Goal: Task Accomplishment & Management: Manage account settings

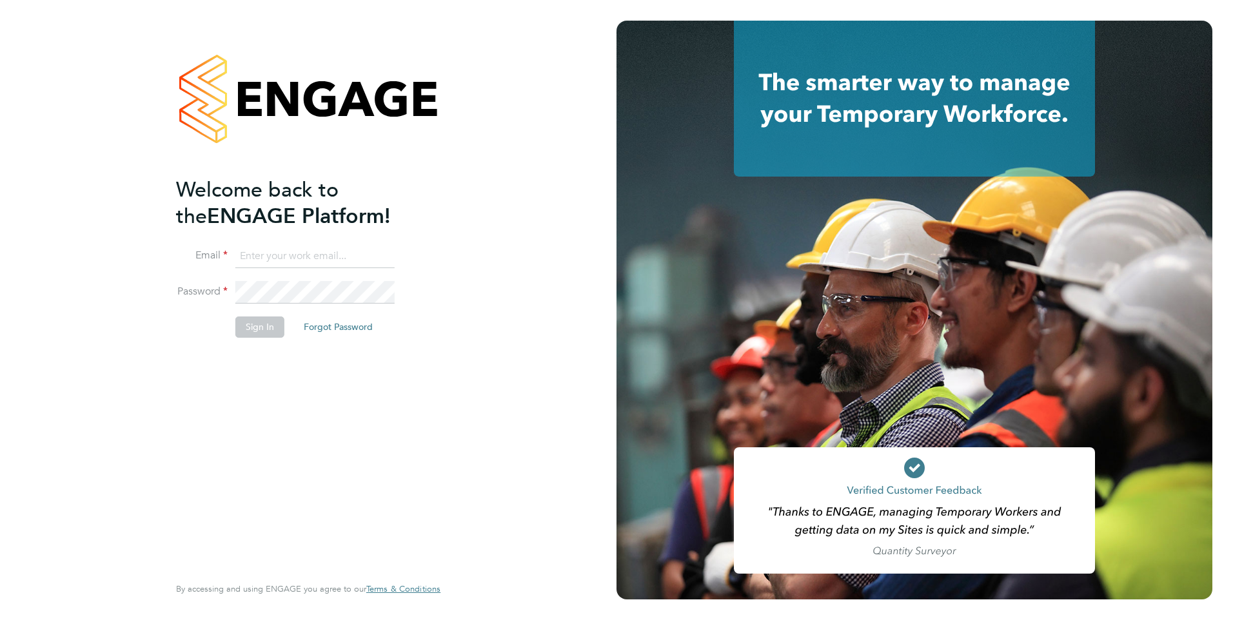
type input "[PERSON_NAME][EMAIL_ADDRESS][PERSON_NAME][DOMAIN_NAME]"
click at [255, 328] on button "Sign In" at bounding box center [259, 327] width 49 height 21
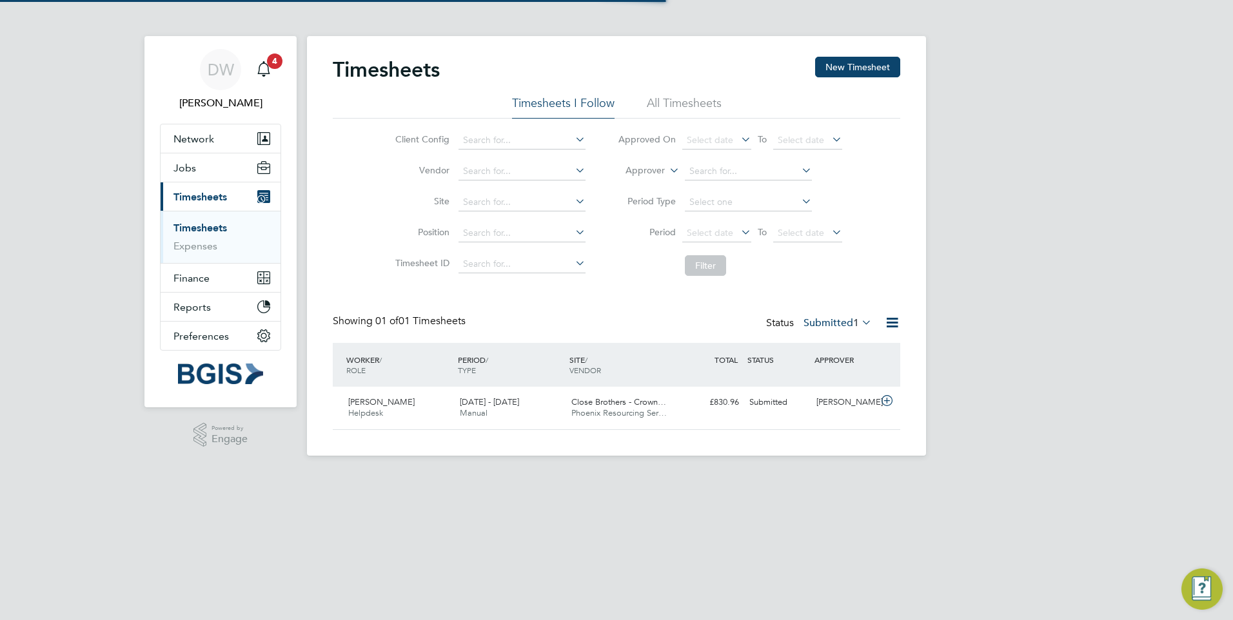
scroll to position [33, 112]
click at [820, 406] on div "[PERSON_NAME]" at bounding box center [844, 402] width 67 height 21
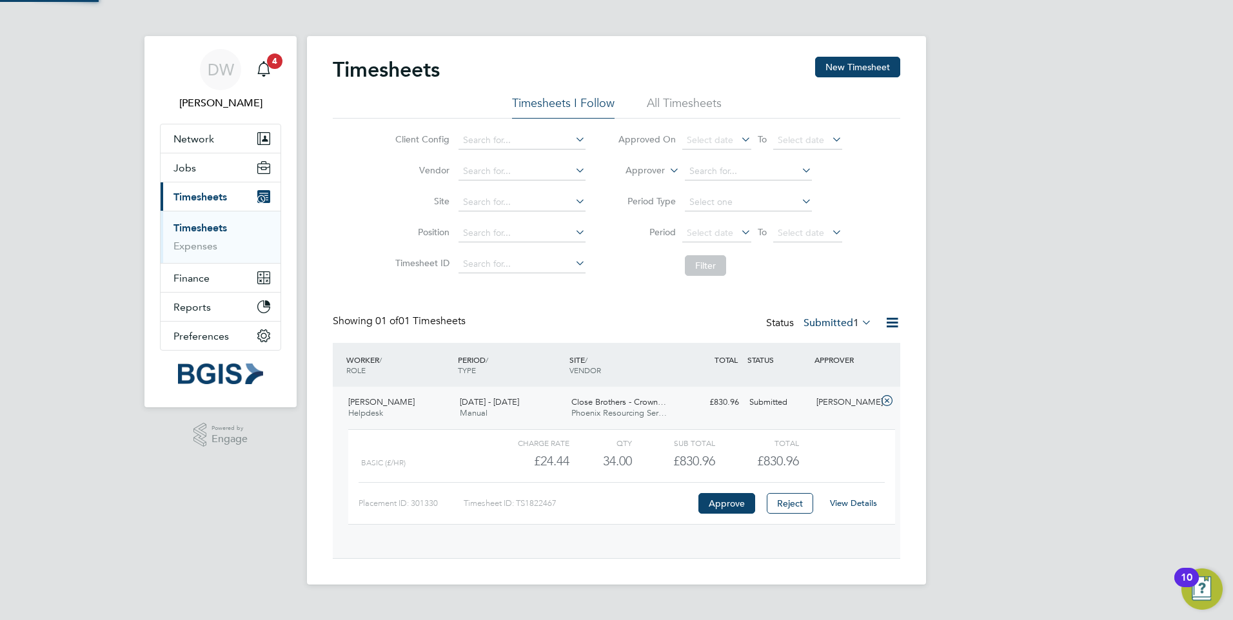
scroll to position [22, 126]
click at [724, 514] on button "Approve" at bounding box center [727, 503] width 57 height 21
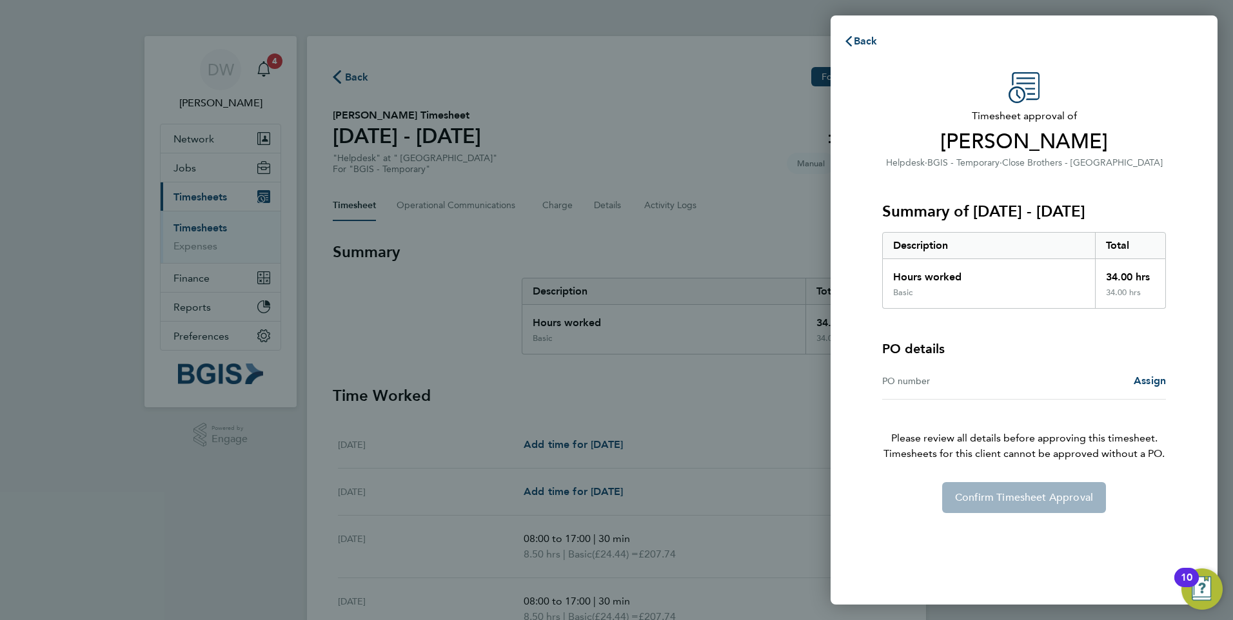
click at [998, 503] on div "Confirm Timesheet Approval" at bounding box center [1024, 497] width 315 height 31
click at [1015, 385] on div "PO number" at bounding box center [953, 380] width 142 height 15
click at [946, 390] on div "PO number Assign" at bounding box center [1024, 381] width 284 height 37
click at [917, 401] on p "Please review all details before approving this timesheet. Timesheets for this …" at bounding box center [1024, 431] width 315 height 62
click at [912, 383] on div "PO number" at bounding box center [953, 380] width 142 height 15
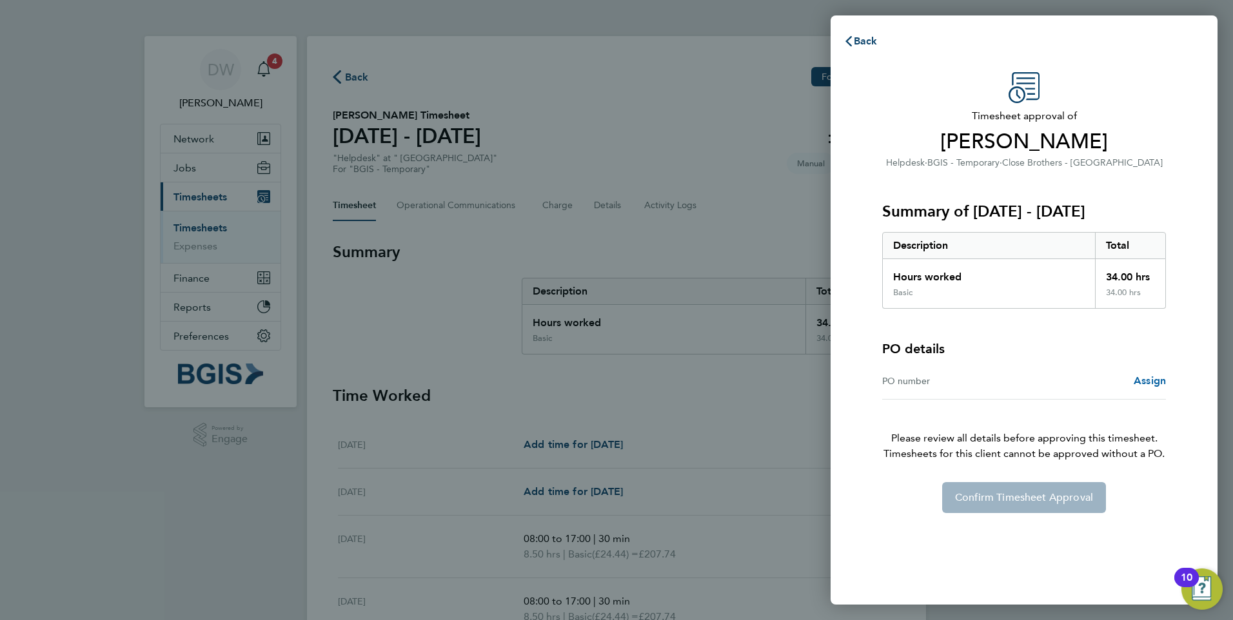
click at [1142, 382] on span "Assign" at bounding box center [1150, 381] width 32 height 12
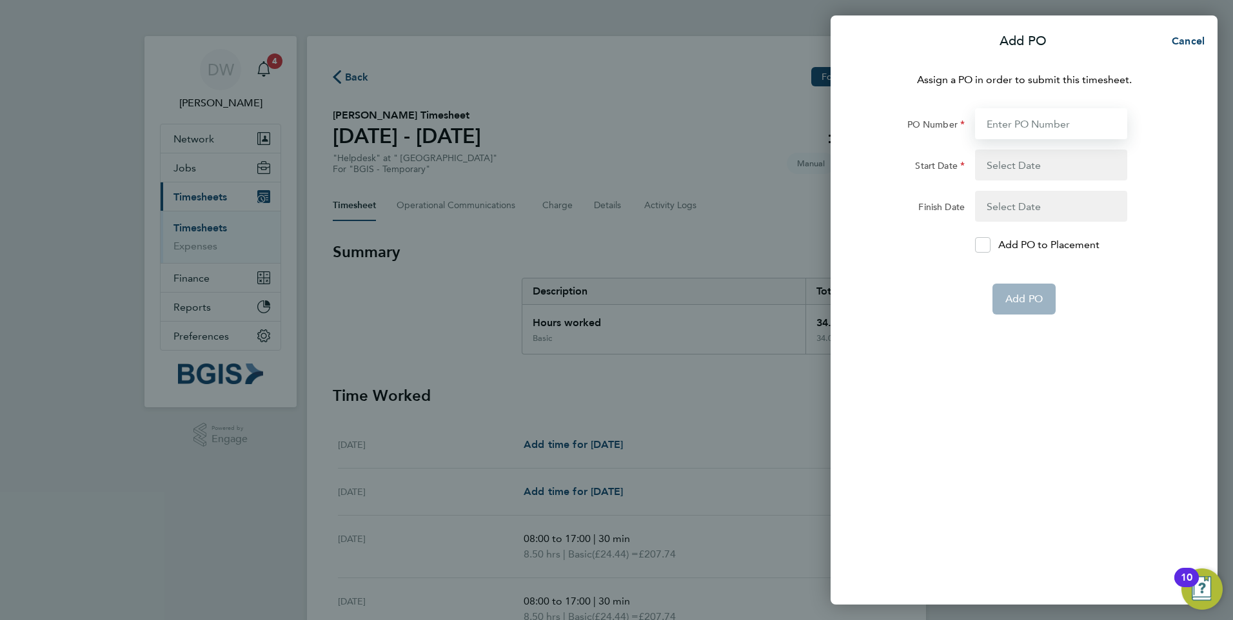
click at [1024, 124] on input "PO Number" at bounding box center [1051, 123] width 152 height 31
paste input "PSP2509250022"
type input "PSP2509250022"
click at [1018, 154] on button "button" at bounding box center [1051, 165] width 152 height 31
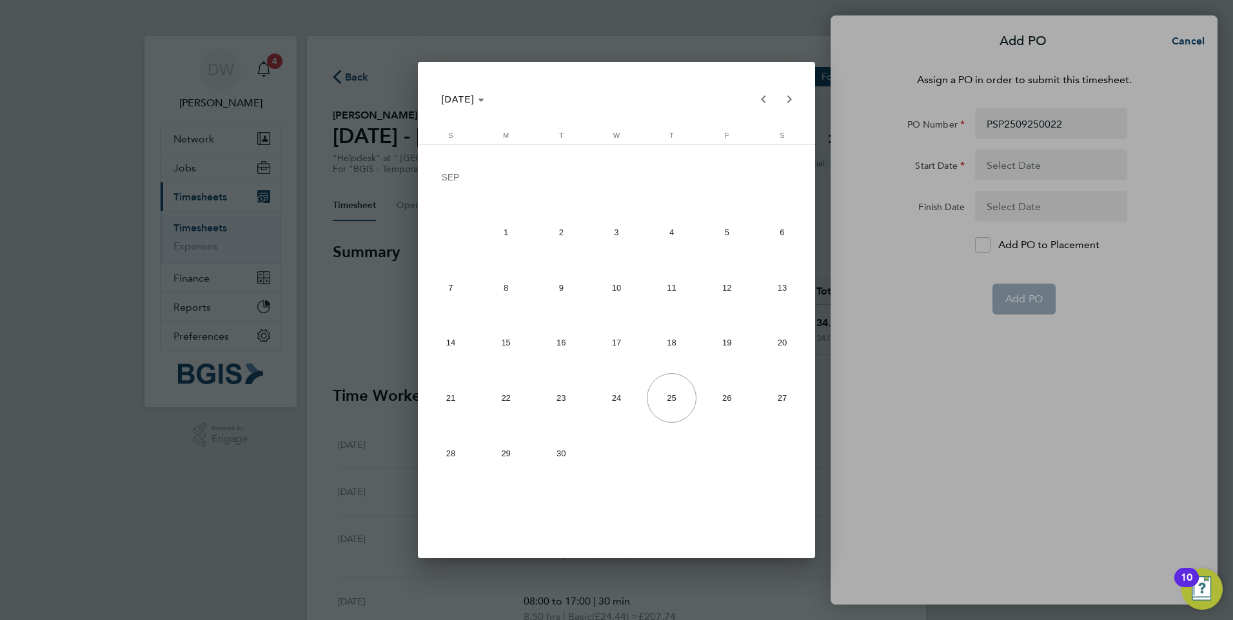
click at [485, 348] on span "15" at bounding box center [506, 343] width 50 height 50
type input "15 Sep 25"
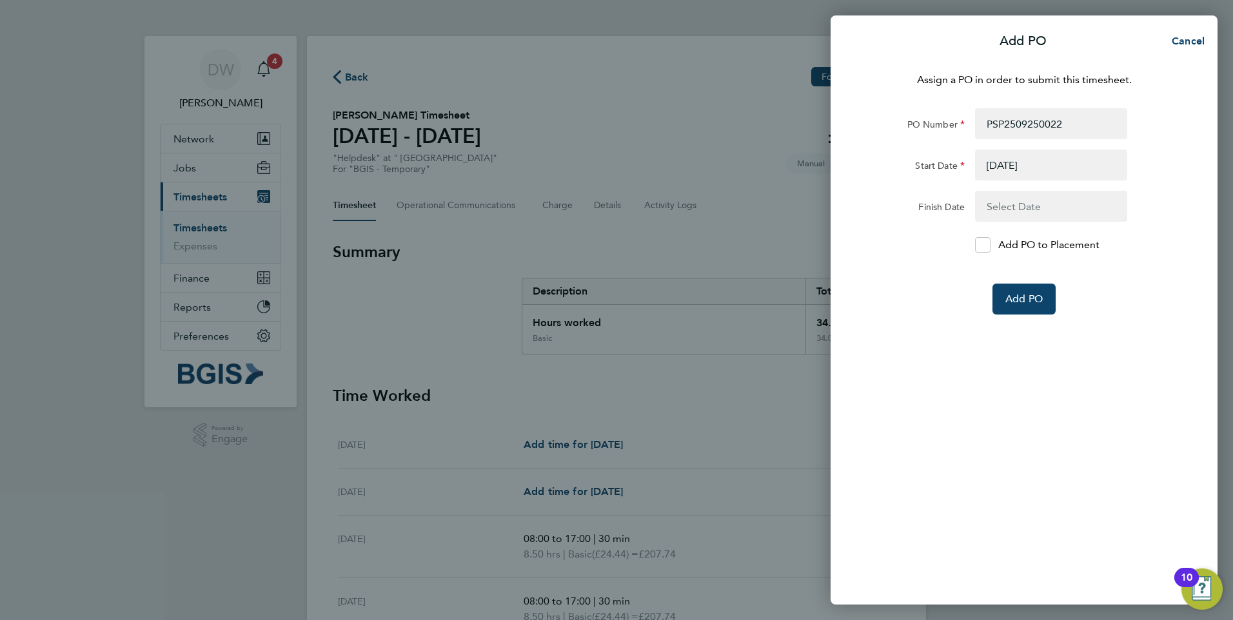
click at [1012, 213] on button "button" at bounding box center [1051, 206] width 152 height 31
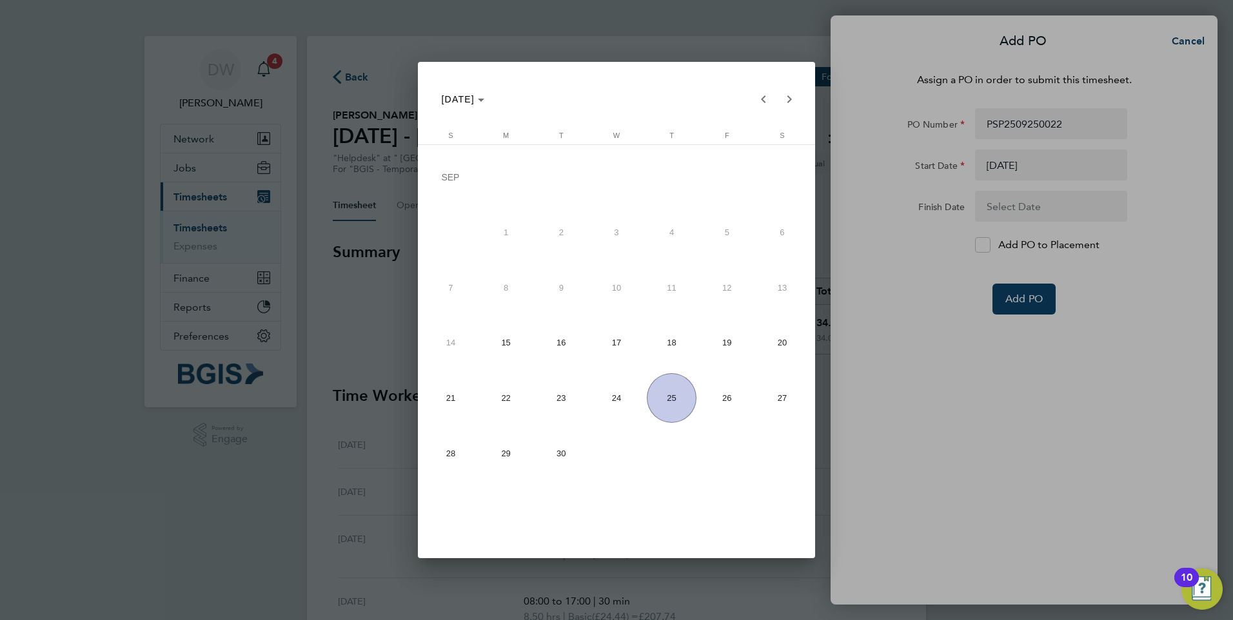
click at [722, 350] on span "19" at bounding box center [727, 343] width 50 height 50
type input "19 Sep 25"
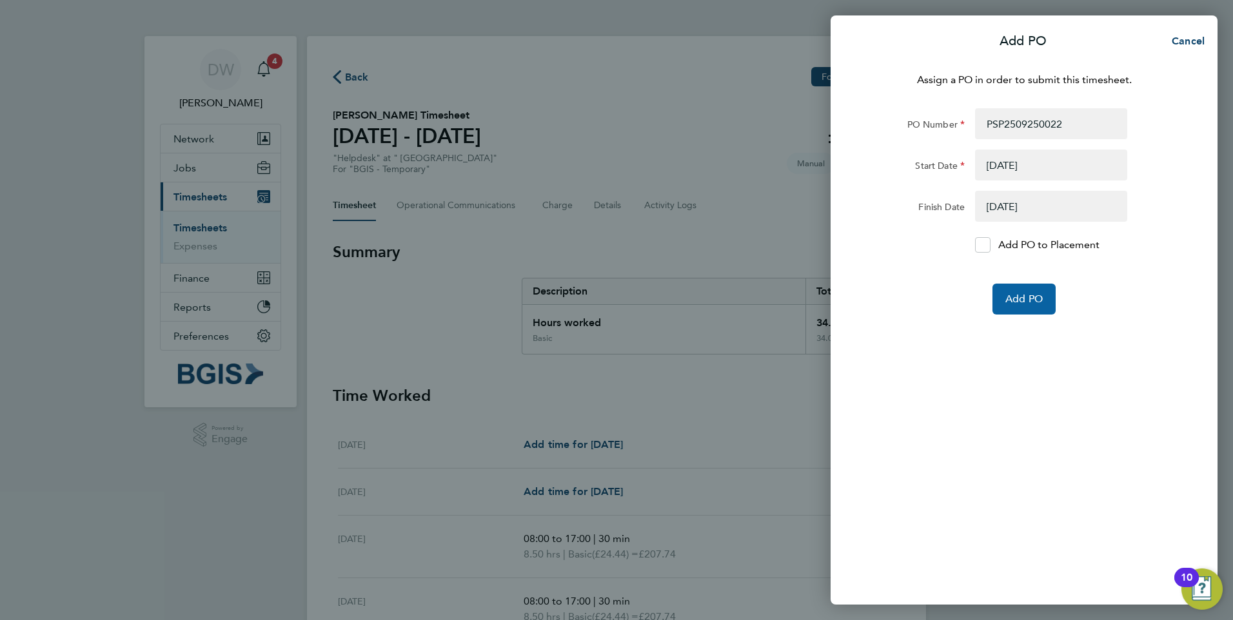
click at [1031, 299] on span "Add PO" at bounding box center [1024, 299] width 37 height 13
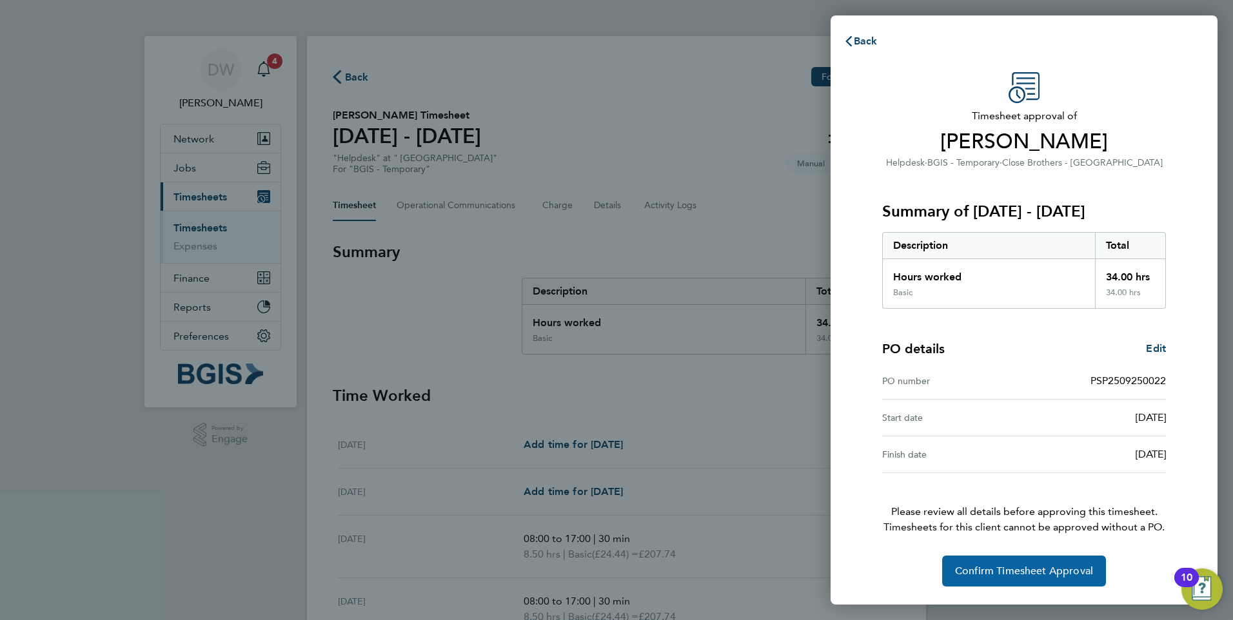
click at [986, 570] on span "Confirm Timesheet Approval" at bounding box center [1024, 571] width 138 height 13
